Goal: Task Accomplishment & Management: Complete application form

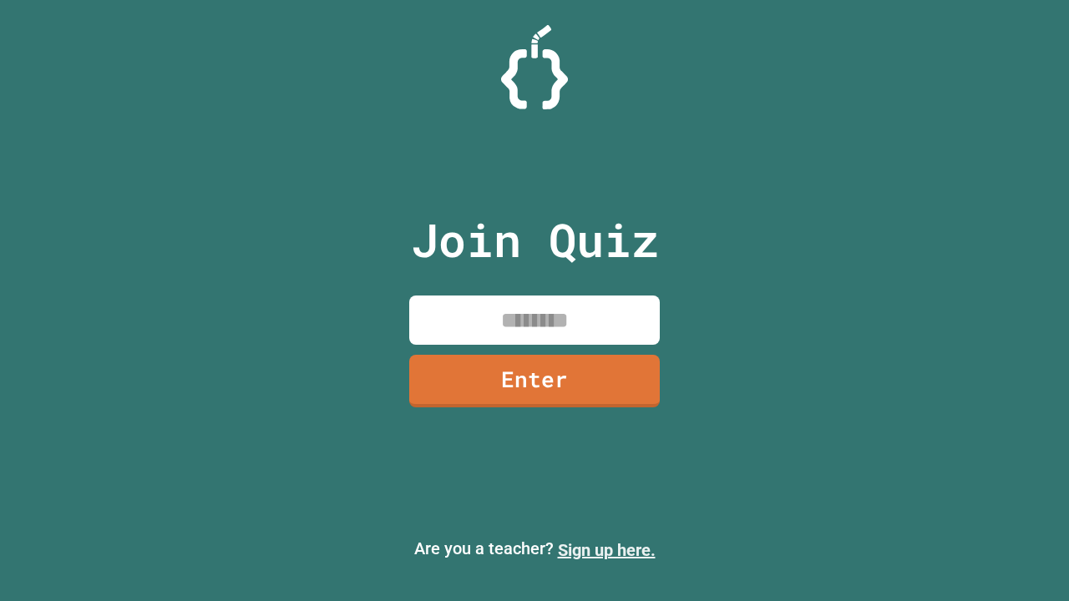
click at [606, 550] on link "Sign up here." at bounding box center [607, 550] width 98 height 20
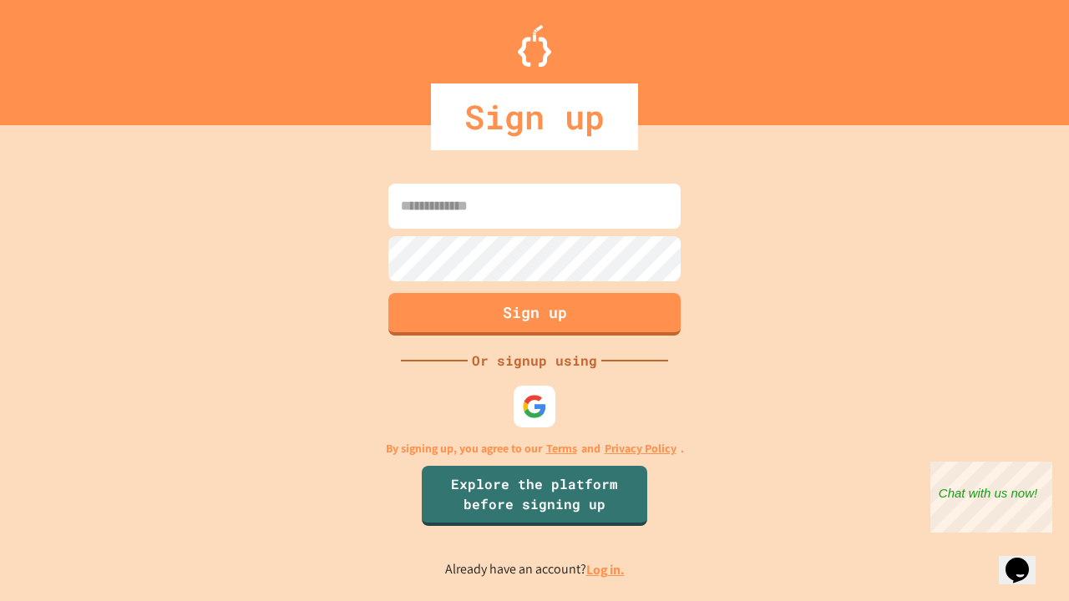
click at [606, 570] on link "Log in." at bounding box center [605, 570] width 38 height 18
